Goal: Share content: Share content

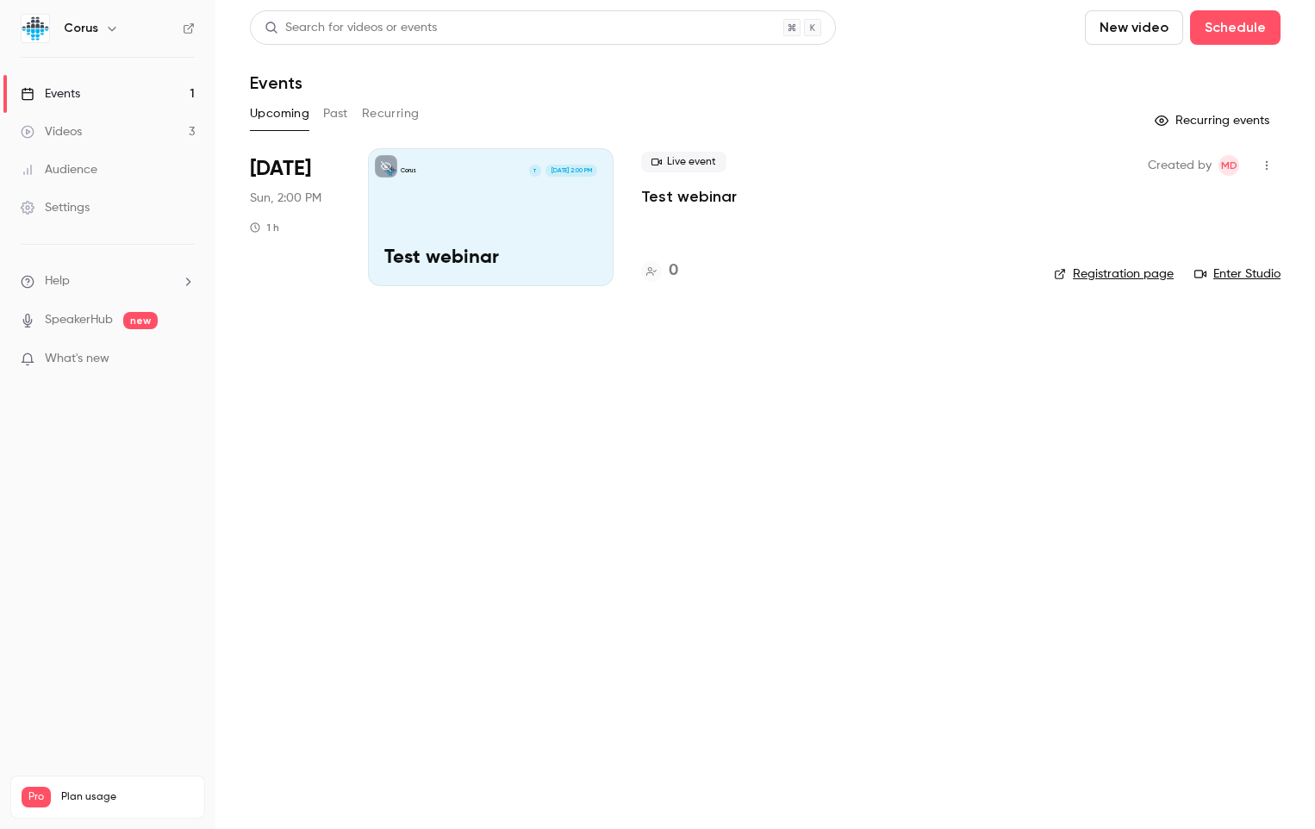
click at [328, 115] on button "Past" at bounding box center [335, 114] width 25 height 28
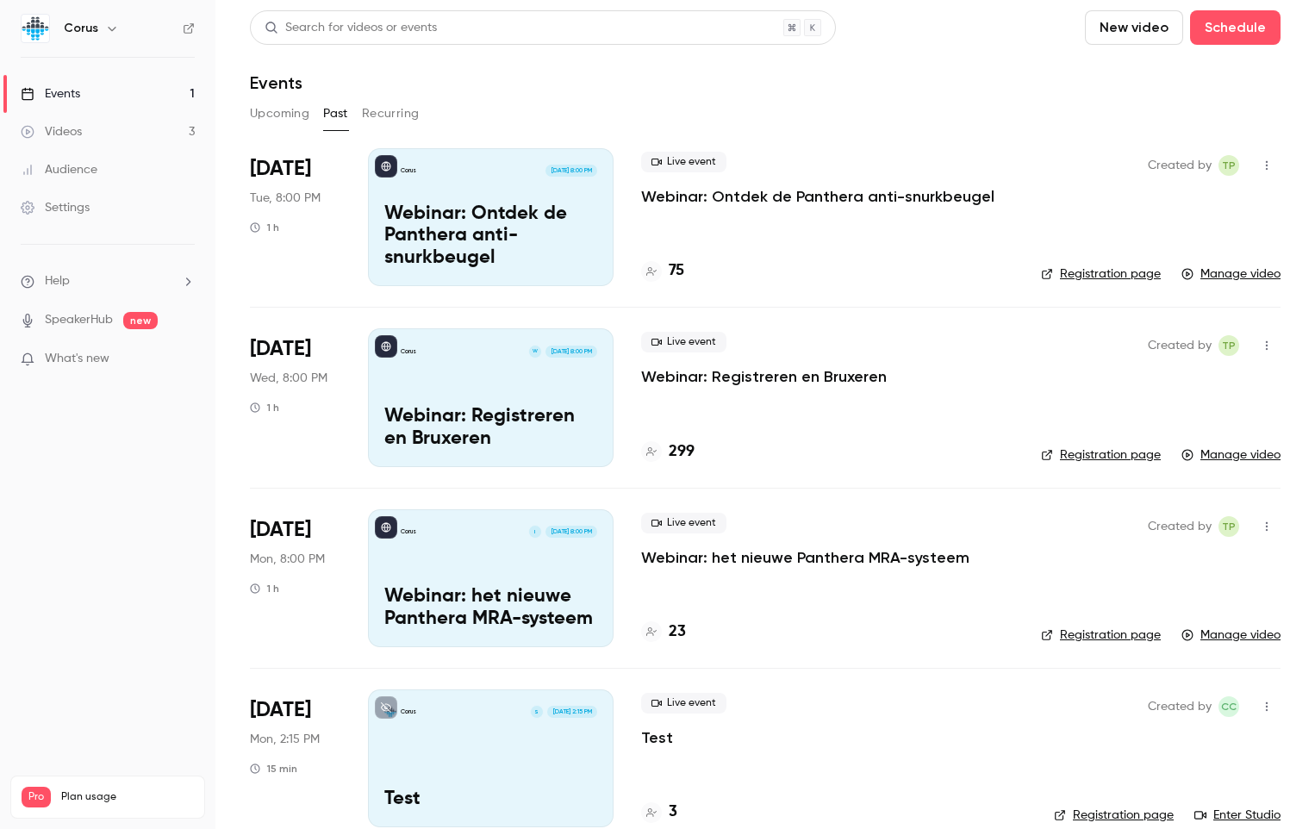
click at [669, 269] on h4 "75" at bounding box center [677, 270] width 16 height 23
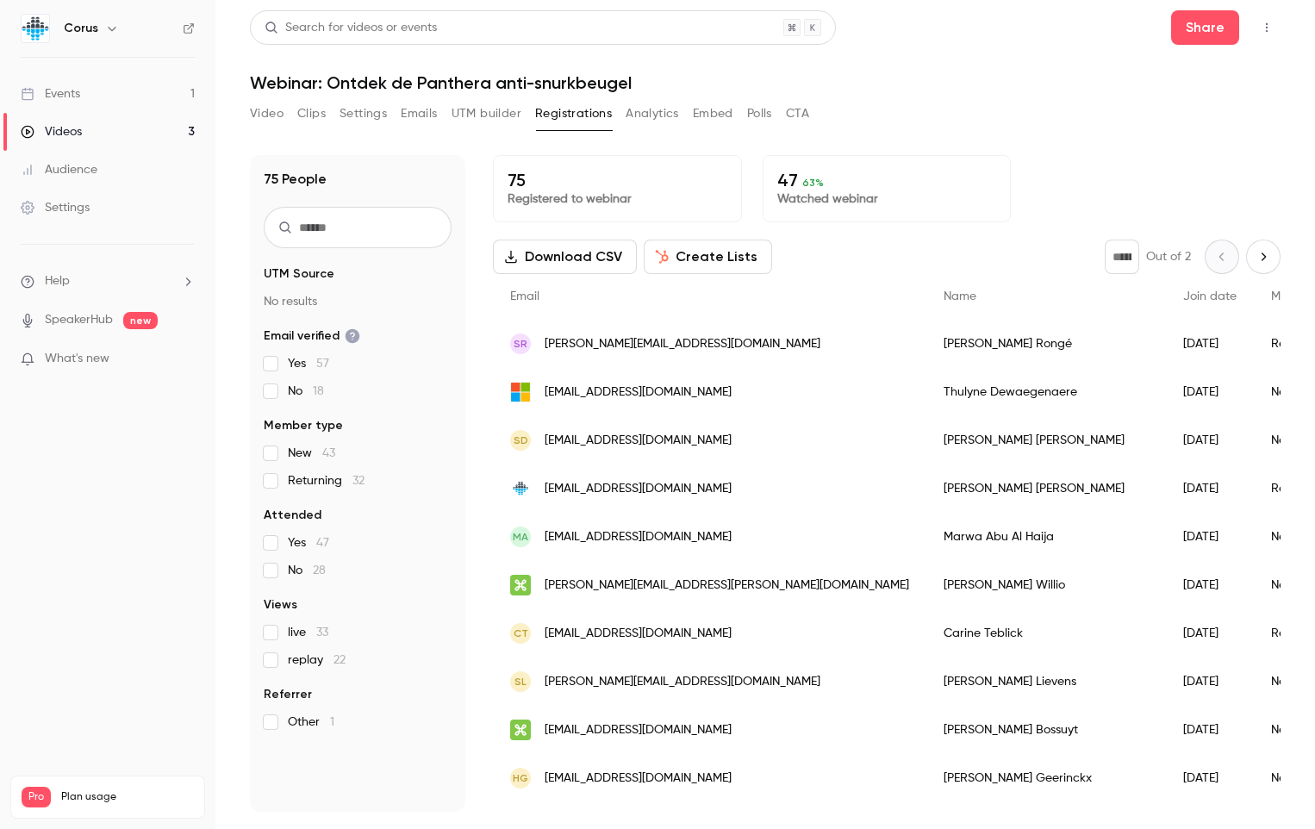
click at [271, 113] on button "Video" at bounding box center [267, 114] width 34 height 28
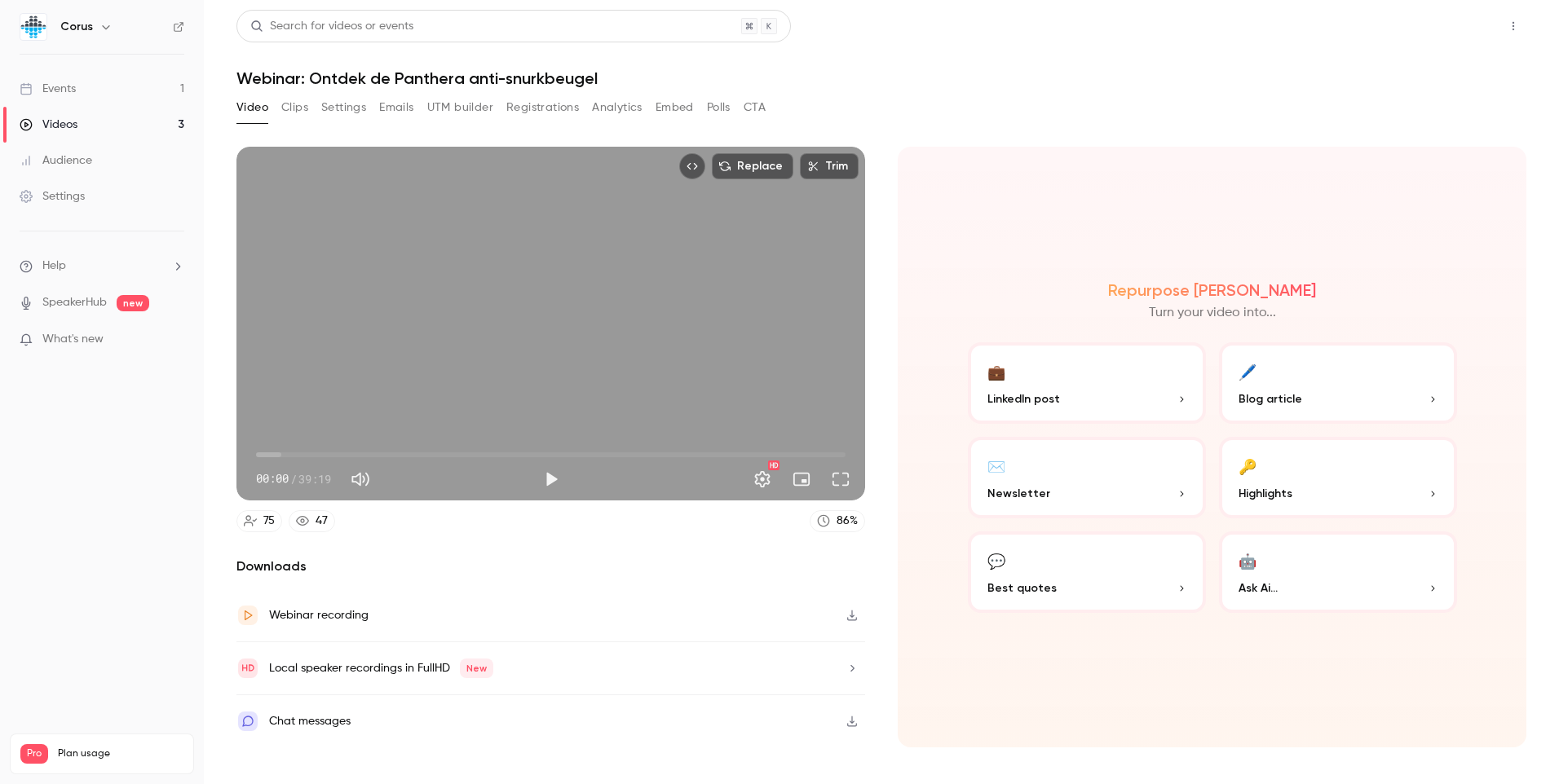
click at [1243, 25] on button "Share" at bounding box center [1455, 26] width 64 height 32
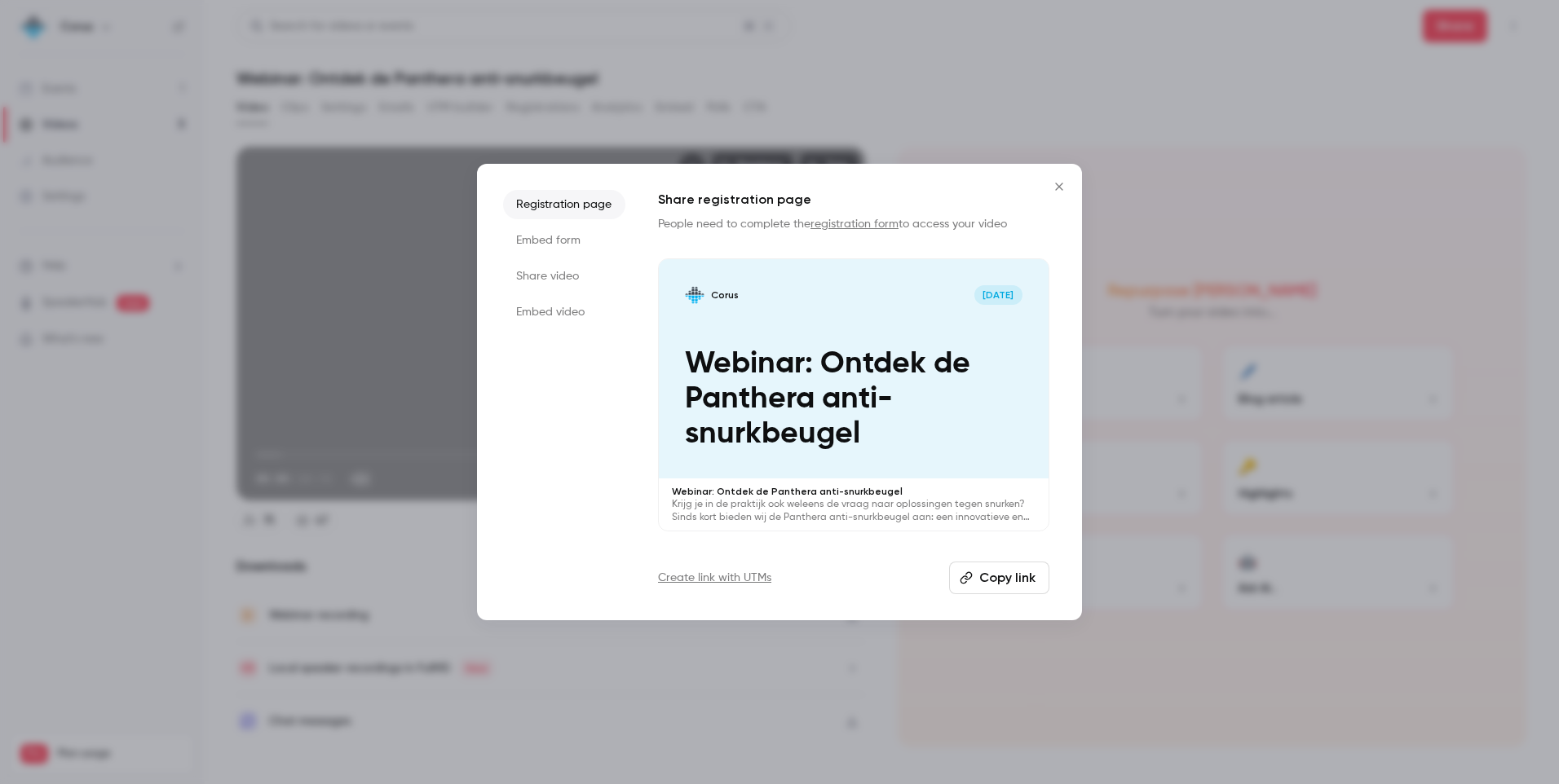
click at [1006, 574] on button "Copy link" at bounding box center [999, 578] width 100 height 32
click at [1054, 186] on icon "Close" at bounding box center [1059, 186] width 20 height 13
